Goal: Task Accomplishment & Management: Use online tool/utility

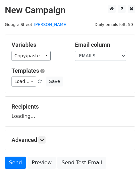
click at [23, 76] on div "Templates Load... Get your Logo done in just £7. Get your Logo done in just £7.…" at bounding box center [70, 77] width 127 height 20
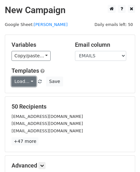
click at [23, 80] on link "Load..." at bounding box center [24, 82] width 25 height 10
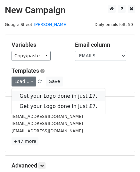
click at [32, 96] on link "Get your Logo done in just £7." at bounding box center [58, 96] width 93 height 10
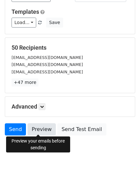
scroll to position [76, 0]
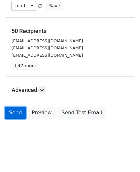
click at [10, 110] on link "Send" at bounding box center [15, 113] width 21 height 12
